Goal: Task Accomplishment & Management: Use online tool/utility

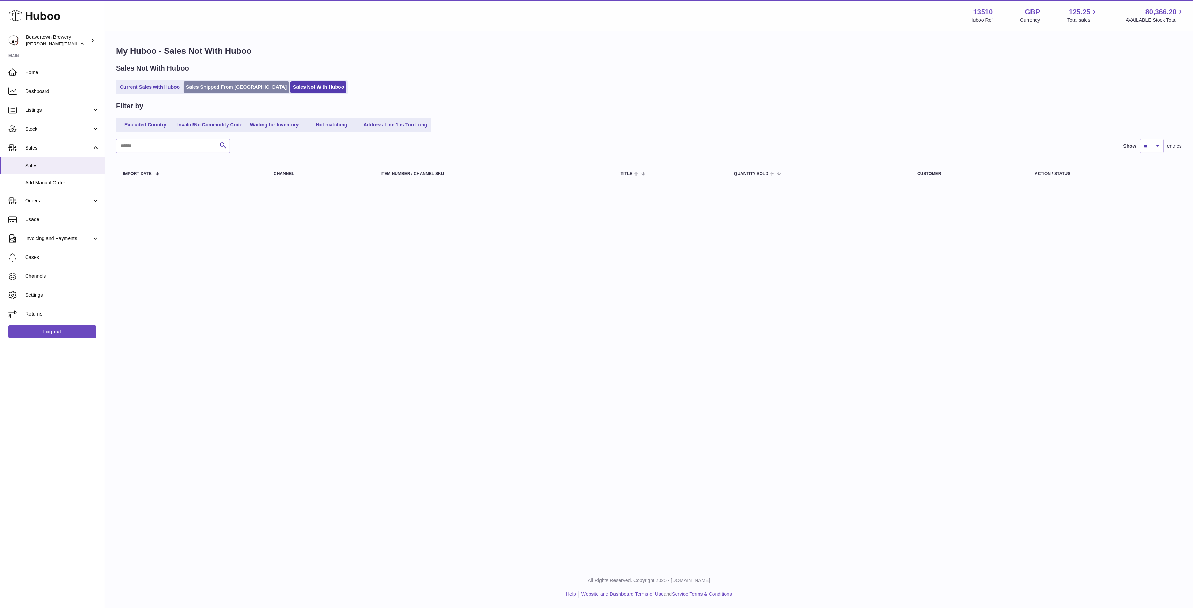
click at [193, 90] on link "Sales Shipped From Huboo" at bounding box center [236, 87] width 106 height 12
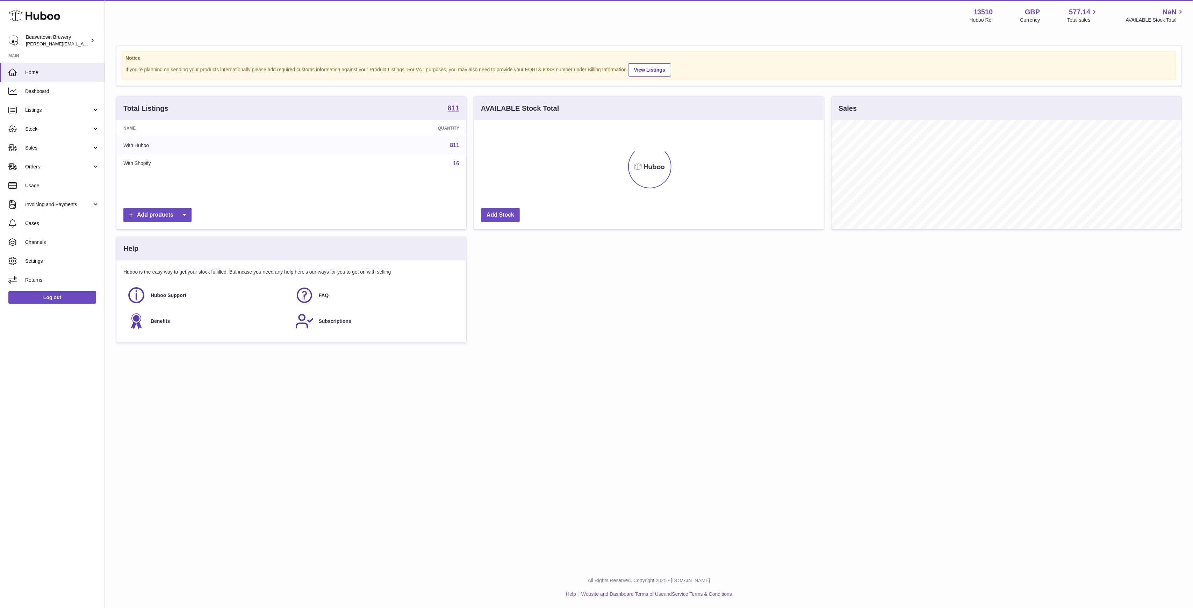
scroll to position [109, 350]
click at [35, 148] on span "Sales" at bounding box center [58, 148] width 67 height 7
click at [53, 167] on span "Sales" at bounding box center [62, 165] width 74 height 7
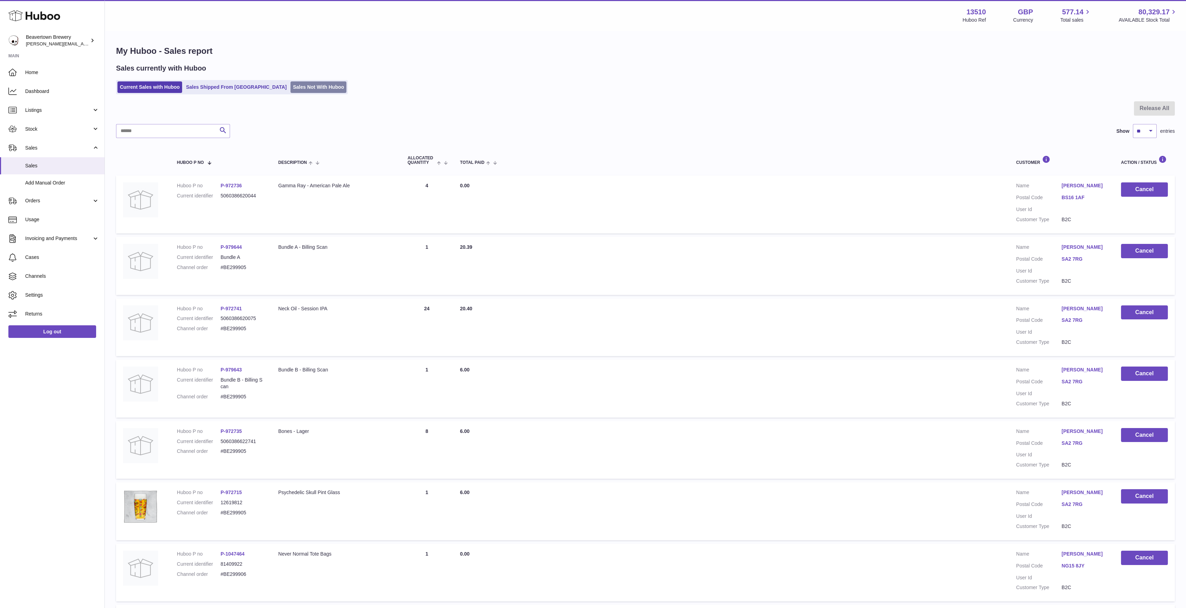
click at [290, 84] on link "Sales Not With Huboo" at bounding box center [318, 87] width 56 height 12
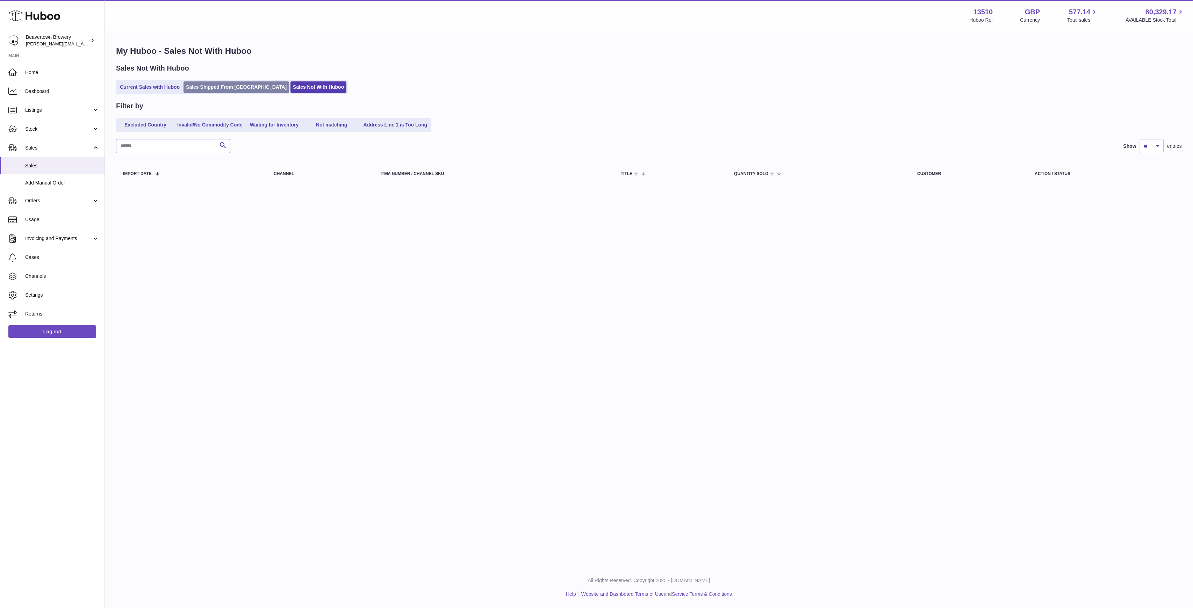
click at [219, 83] on link "Sales Shipped From [GEOGRAPHIC_DATA]" at bounding box center [236, 87] width 106 height 12
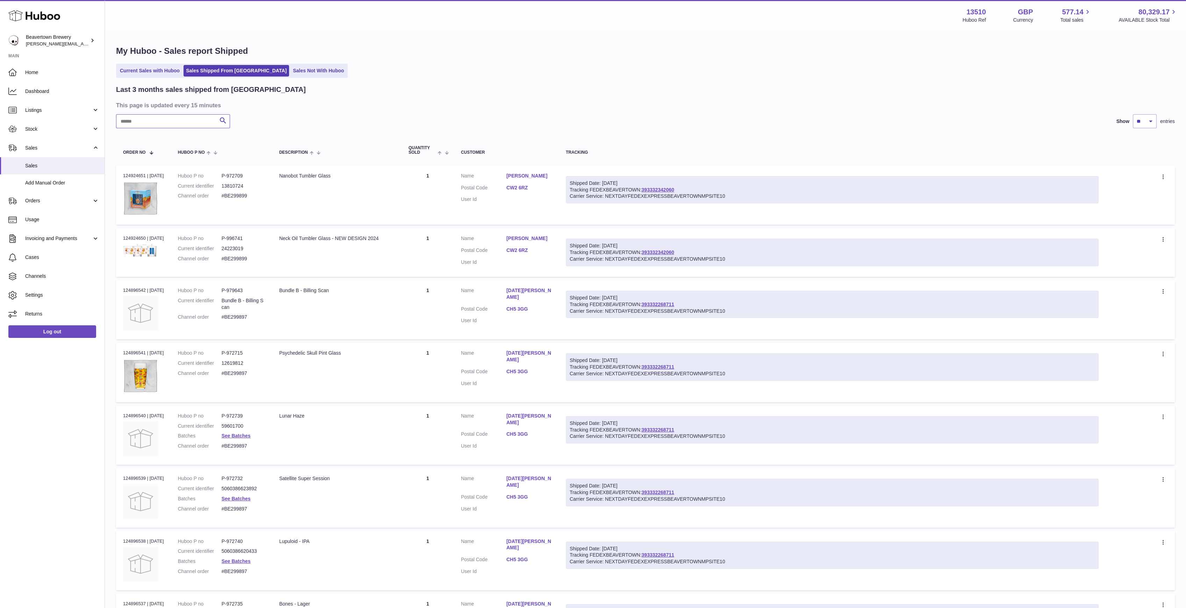
click at [193, 122] on input "text" at bounding box center [173, 121] width 114 height 14
paste input "*****"
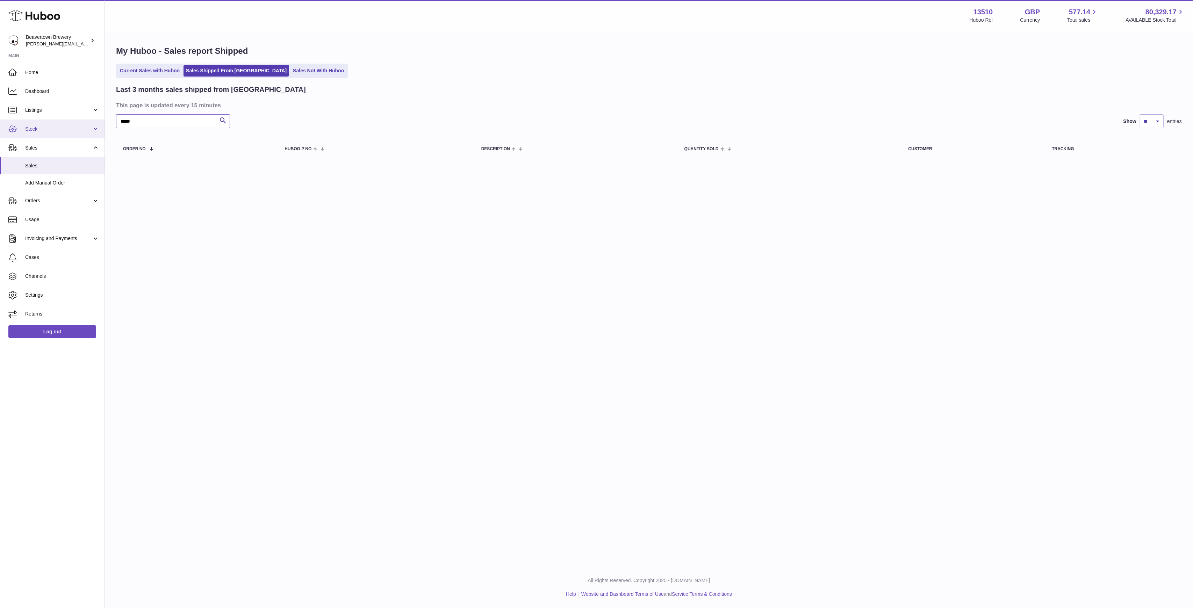
drag, startPoint x: 177, startPoint y: 117, endPoint x: 43, endPoint y: 120, distance: 133.8
click at [85, 118] on div "Huboo Beavertown Brewery Matthew.McCormack@beavertownbrewery.co.uk Main Home Da…" at bounding box center [596, 304] width 1193 height 608
paste input "text"
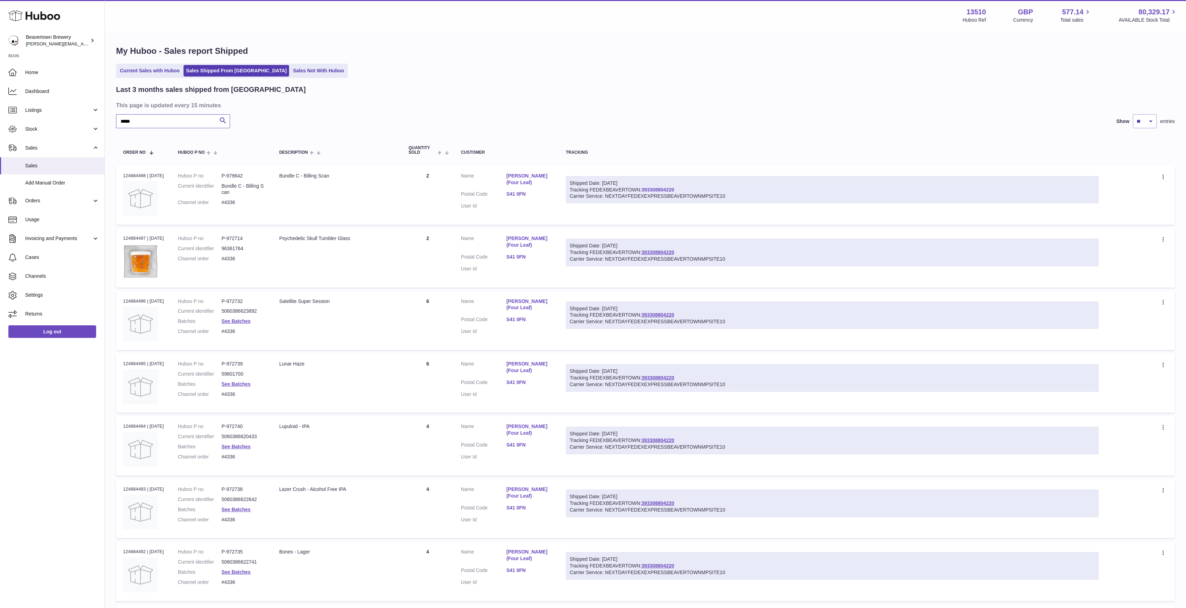
type input "*****"
click at [45, 183] on span "Add Manual Order" at bounding box center [62, 183] width 74 height 7
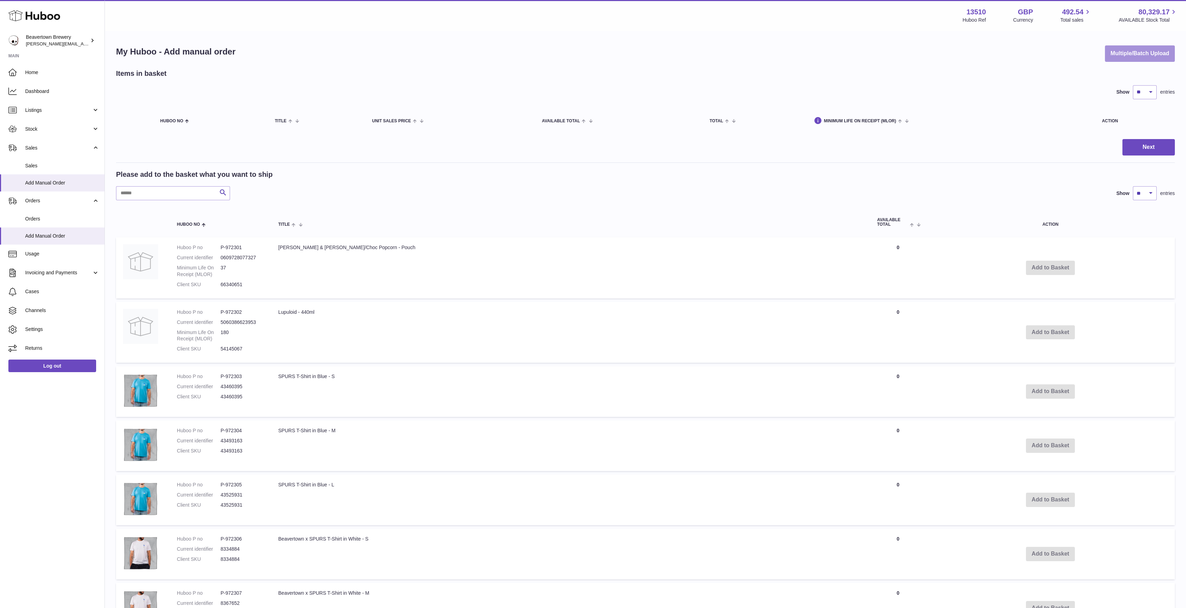
click at [1109, 50] on button "Multiple/Batch Upload" at bounding box center [1139, 53] width 70 height 16
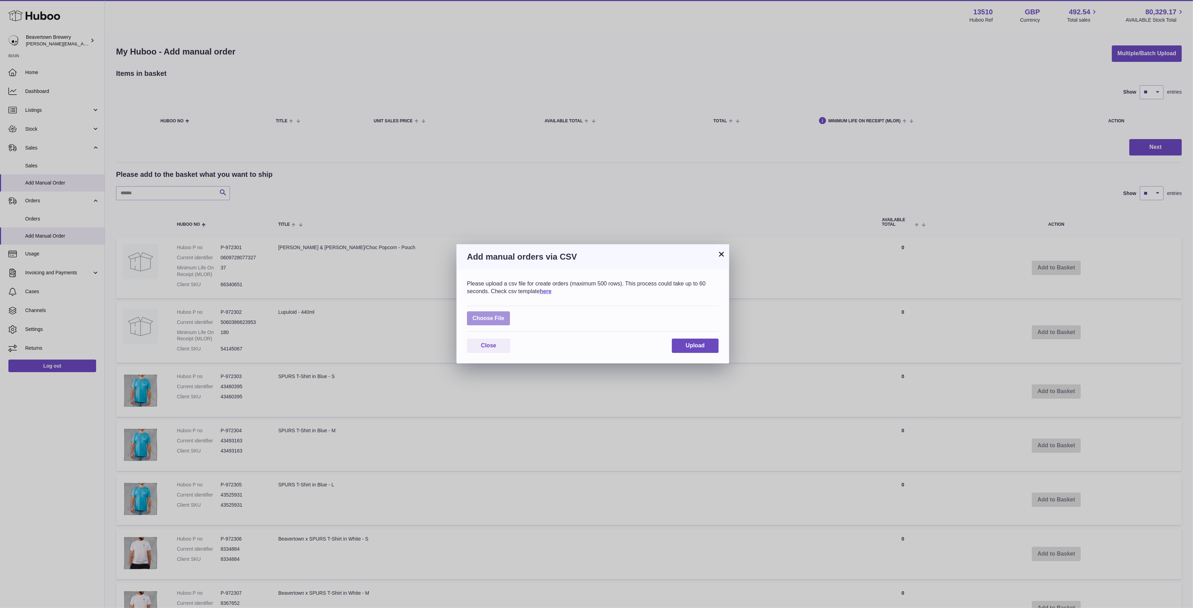
click at [495, 316] on label at bounding box center [488, 318] width 43 height 14
click at [504, 315] on input "file" at bounding box center [504, 315] width 0 height 0
type input "**********"
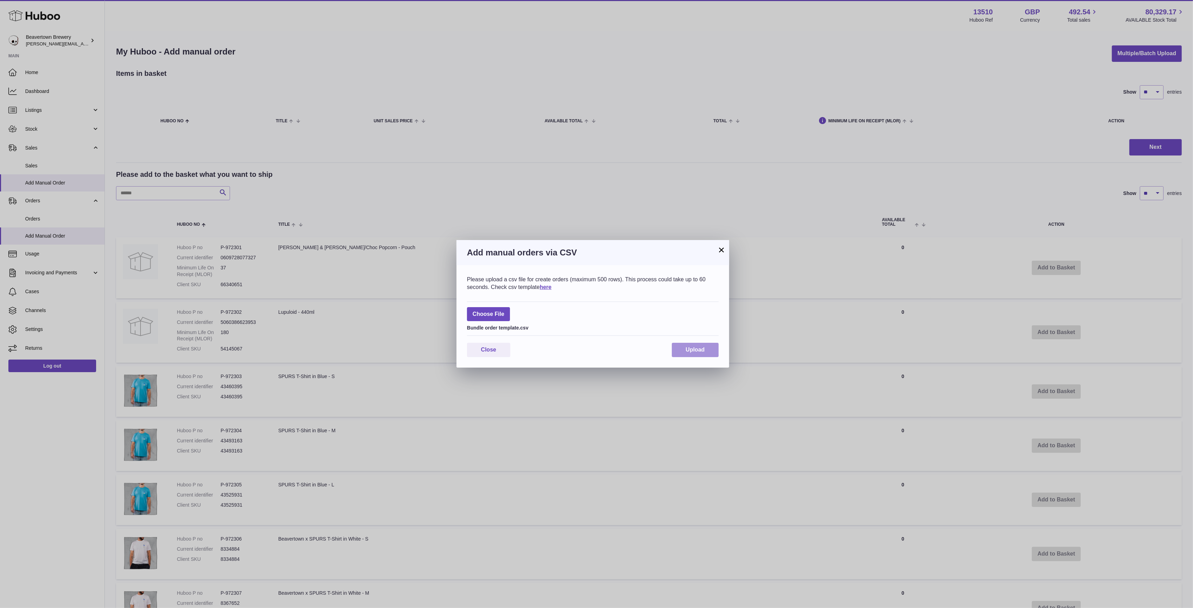
click at [704, 348] on span "Upload" at bounding box center [695, 350] width 19 height 6
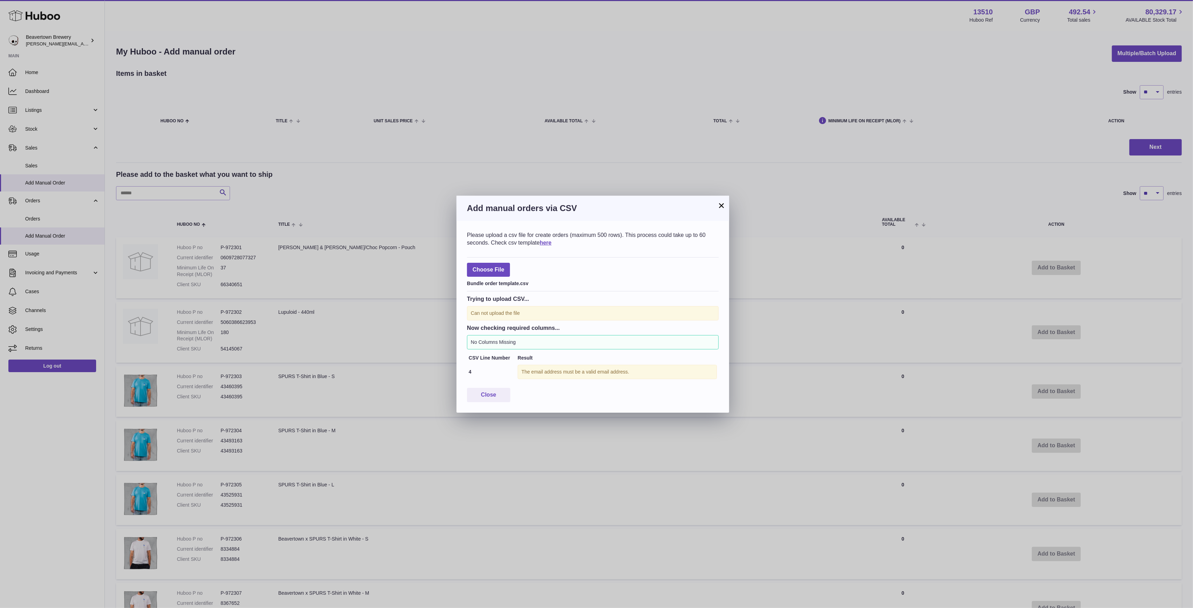
click at [725, 201] on button "×" at bounding box center [721, 205] width 8 height 8
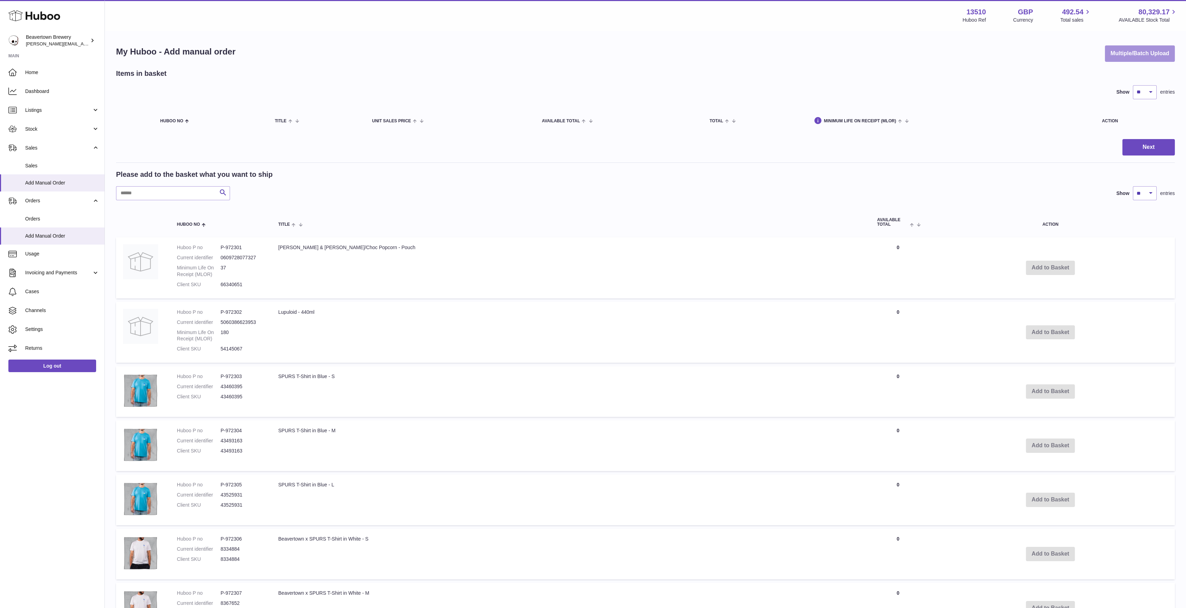
click at [1150, 61] on div "My Huboo - Add manual order Multiple/Batch Upload Items in basket Show ** ** **…" at bounding box center [645, 439] width 1081 height 816
click at [1142, 56] on button "Multiple/Batch Upload" at bounding box center [1139, 53] width 70 height 16
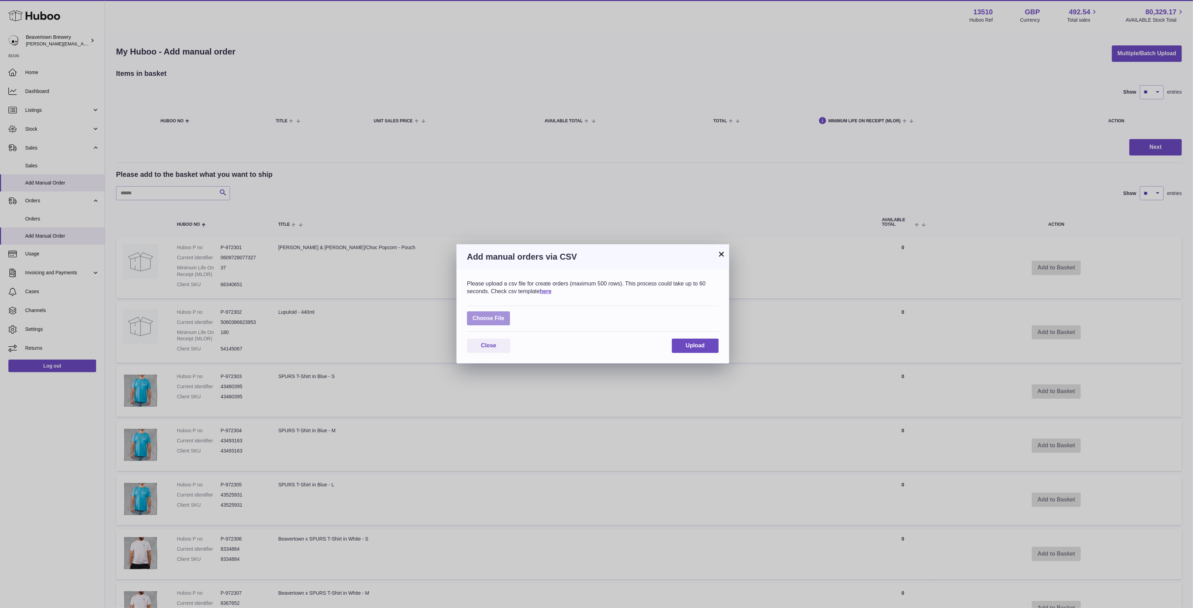
click at [508, 314] on label at bounding box center [488, 318] width 43 height 14
click at [505, 315] on input "file" at bounding box center [504, 315] width 0 height 0
type input "**********"
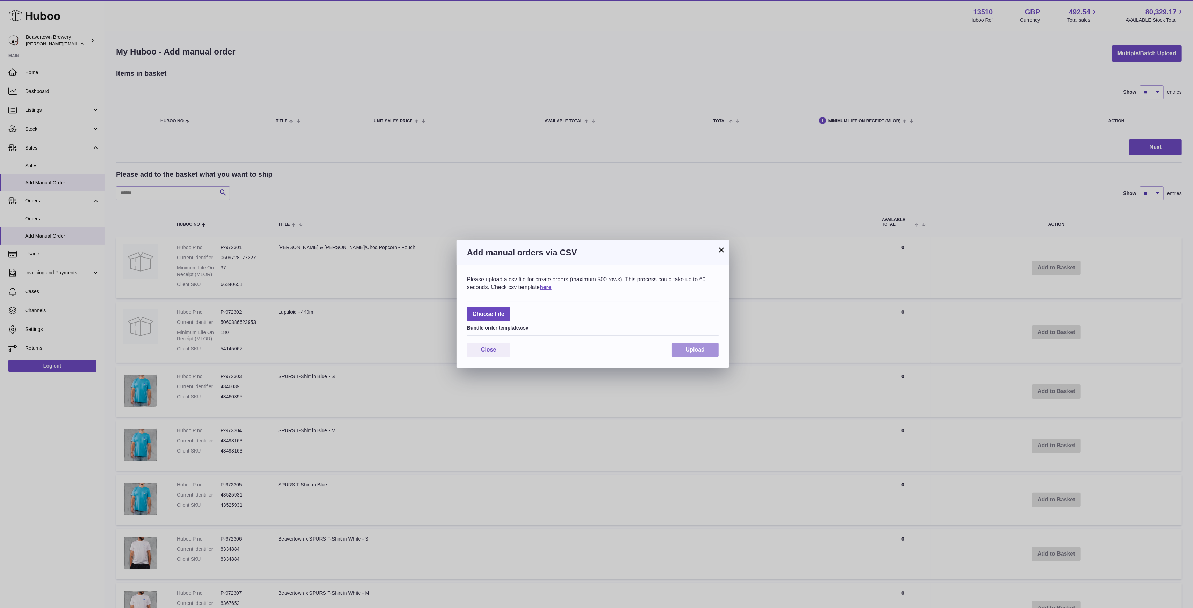
click at [687, 344] on button "Upload" at bounding box center [695, 350] width 47 height 14
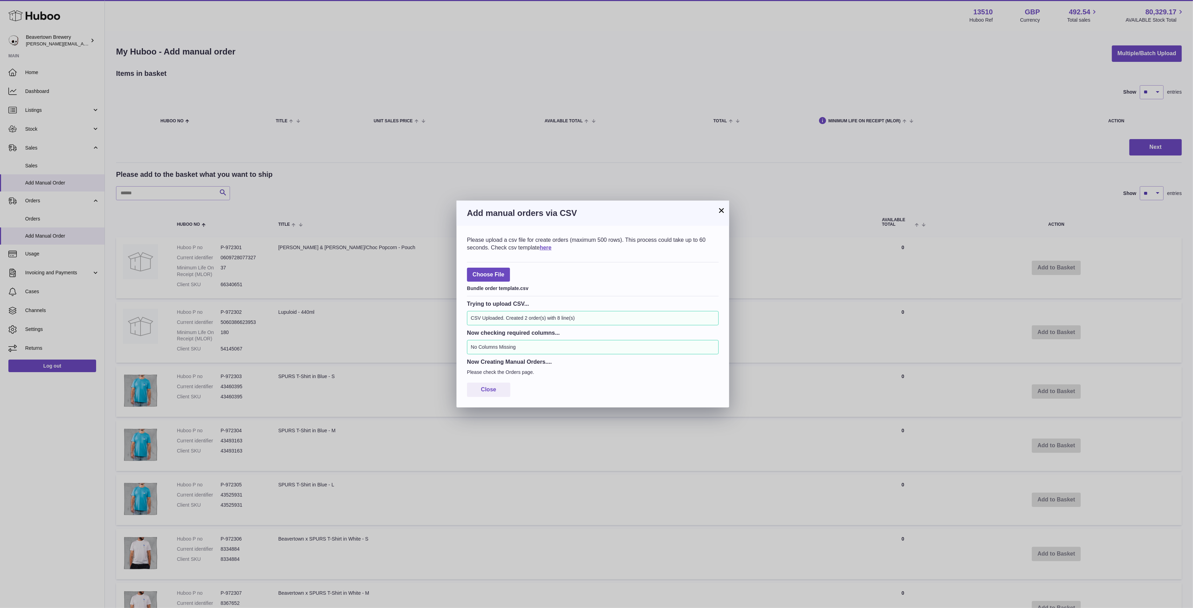
click at [724, 208] on button "×" at bounding box center [721, 210] width 8 height 8
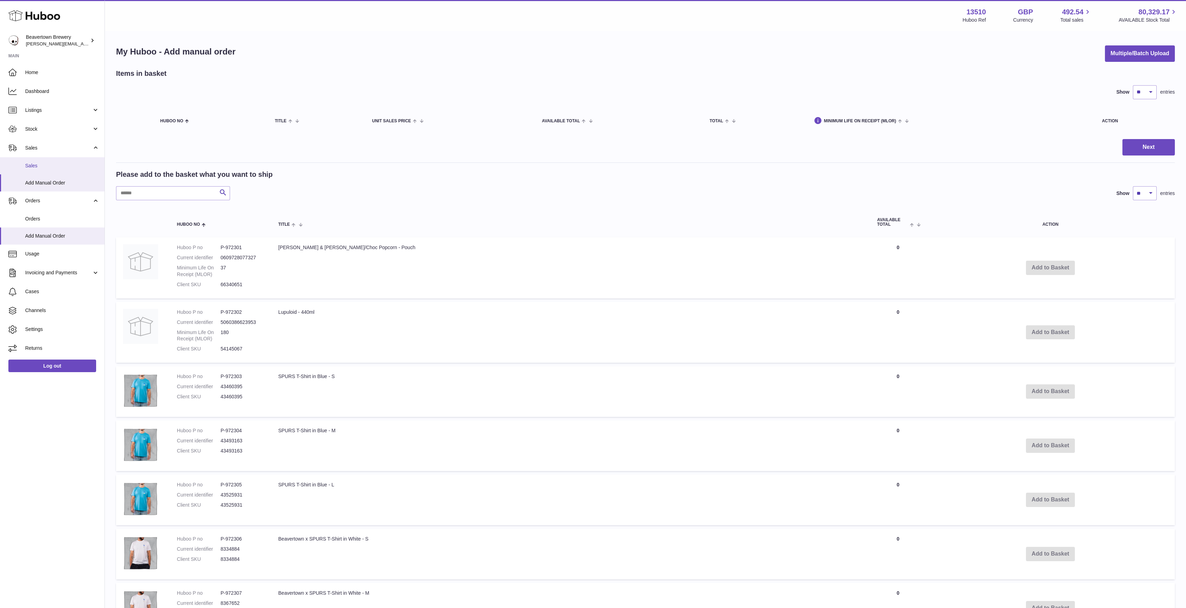
click at [71, 158] on link "Sales" at bounding box center [52, 165] width 104 height 17
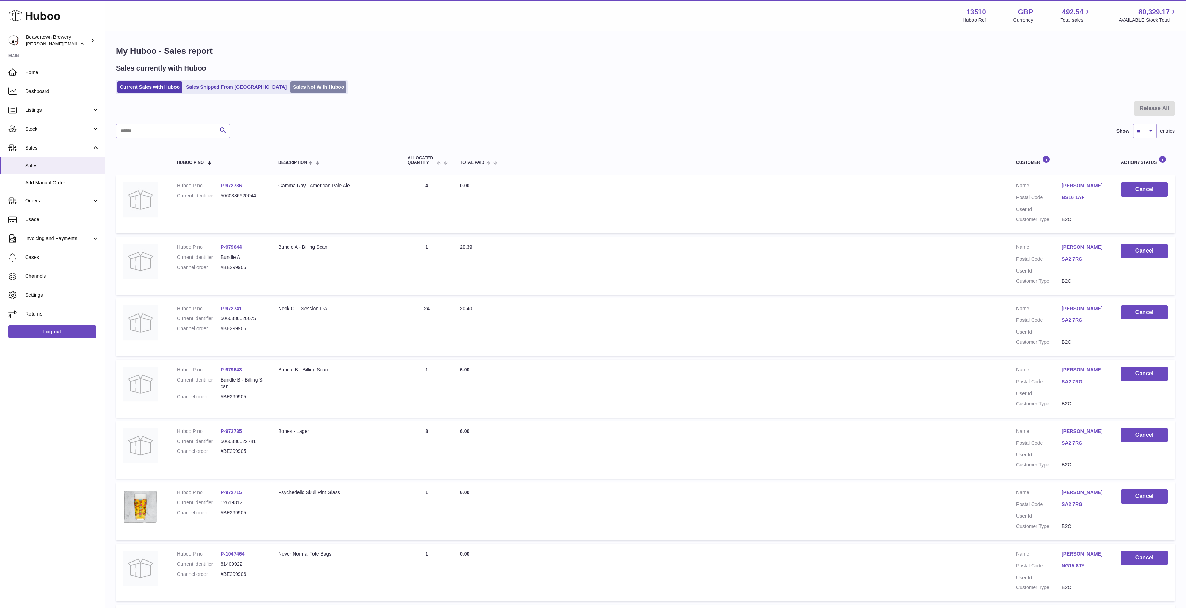
click at [290, 88] on link "Sales Not With Huboo" at bounding box center [318, 87] width 56 height 12
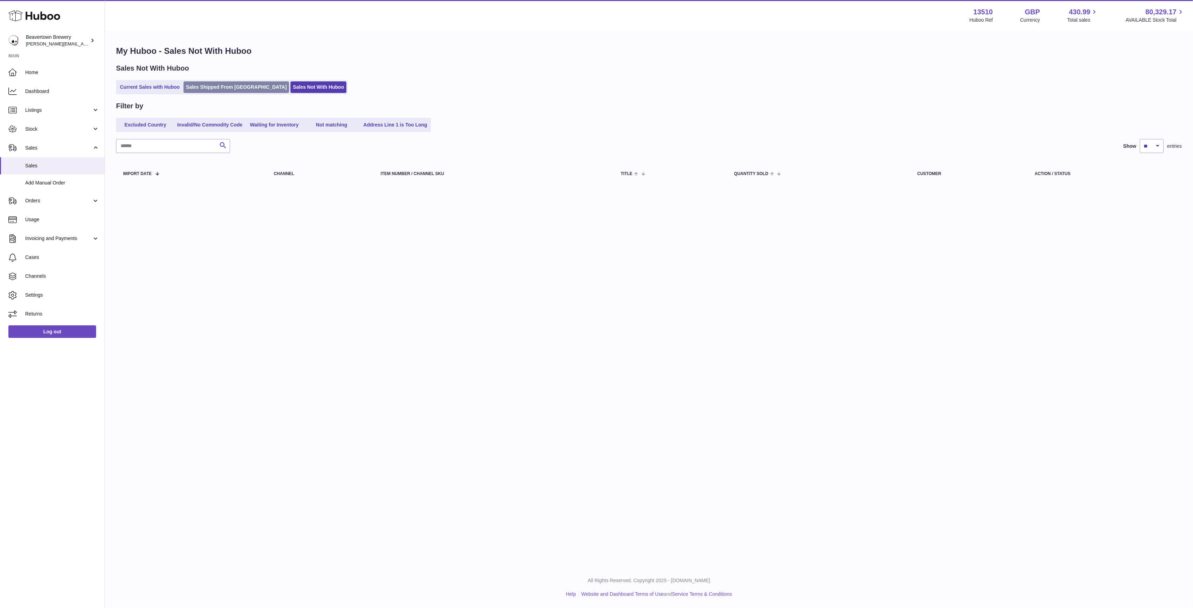
click at [233, 92] on link "Sales Shipped From [GEOGRAPHIC_DATA]" at bounding box center [236, 87] width 106 height 12
